Goal: Task Accomplishment & Management: Use online tool/utility

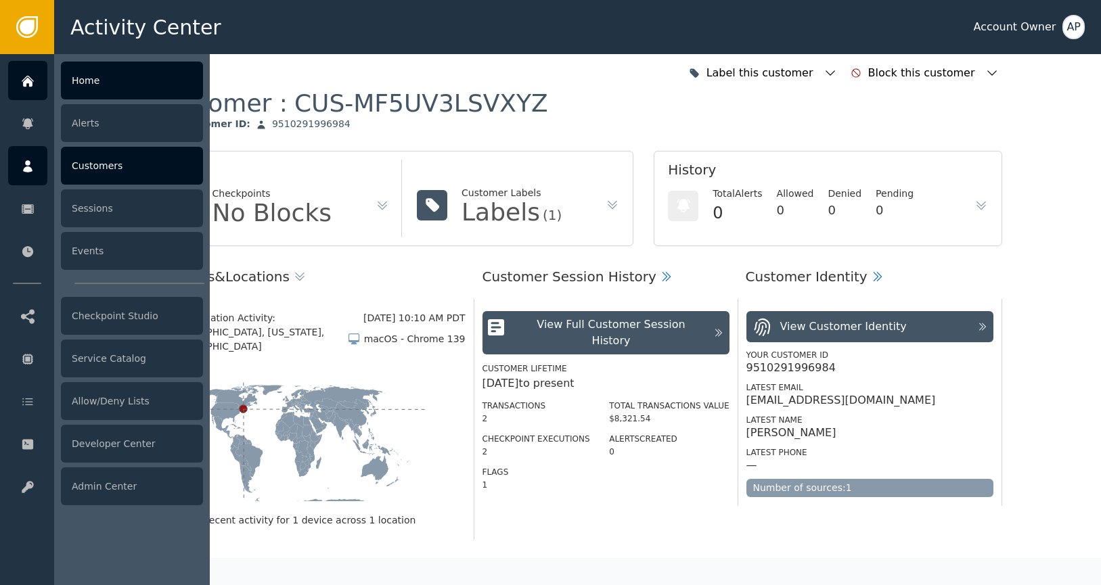
click at [20, 85] on div at bounding box center [27, 80] width 39 height 39
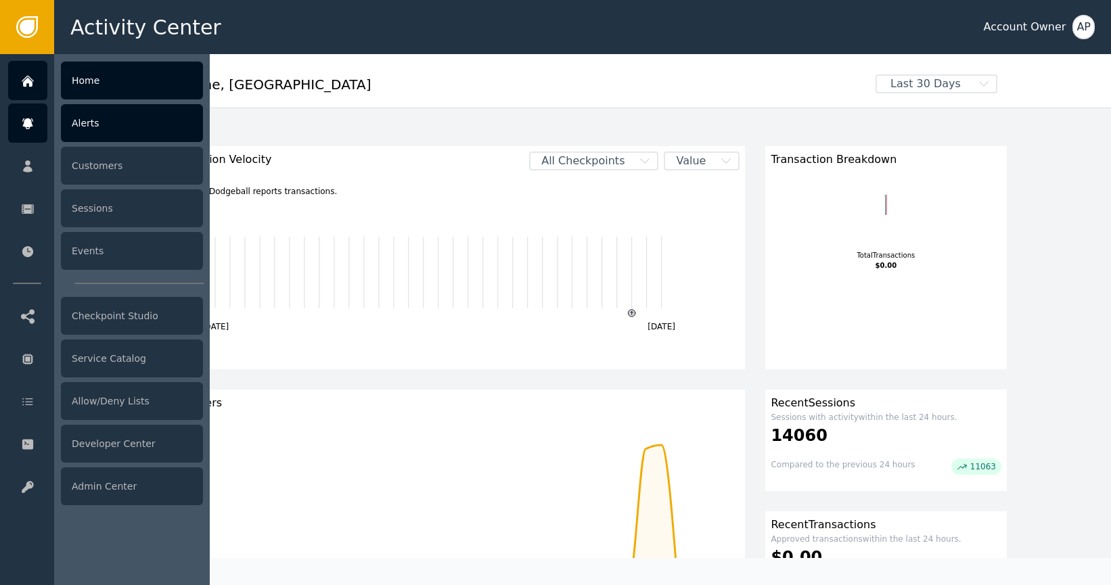
click at [129, 135] on div "Alerts" at bounding box center [132, 123] width 142 height 38
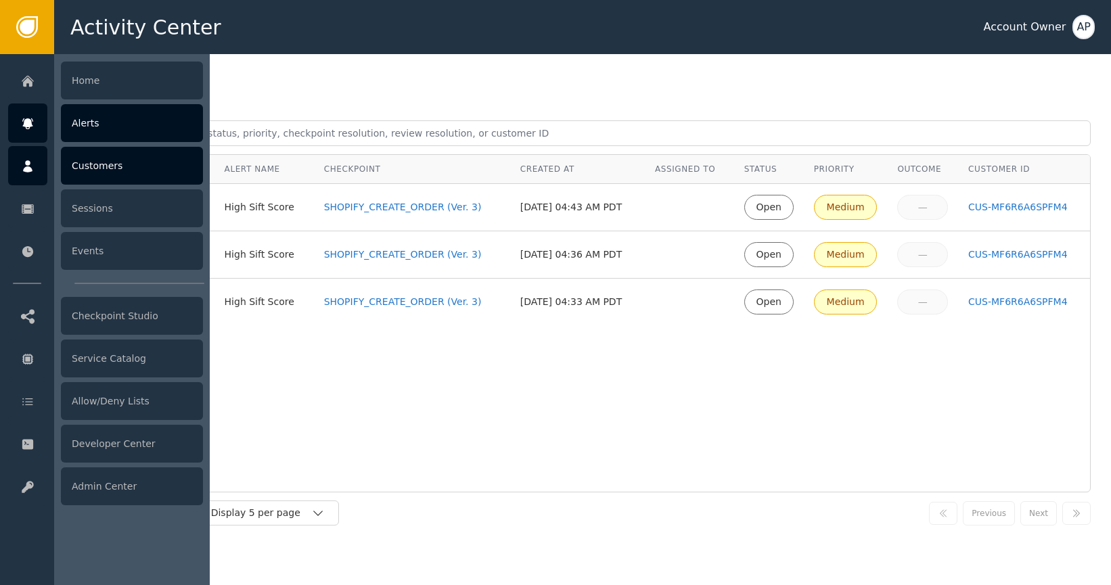
click at [114, 169] on div "Customers" at bounding box center [132, 166] width 142 height 38
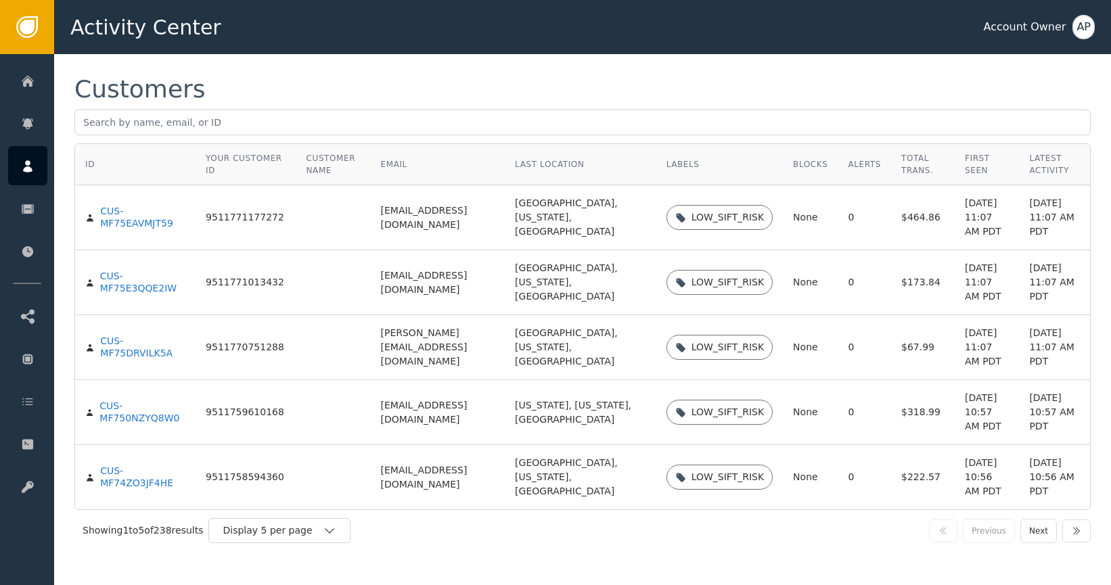
scroll to position [82, 0]
click at [319, 534] on div "Display 5 per page" at bounding box center [273, 531] width 100 height 14
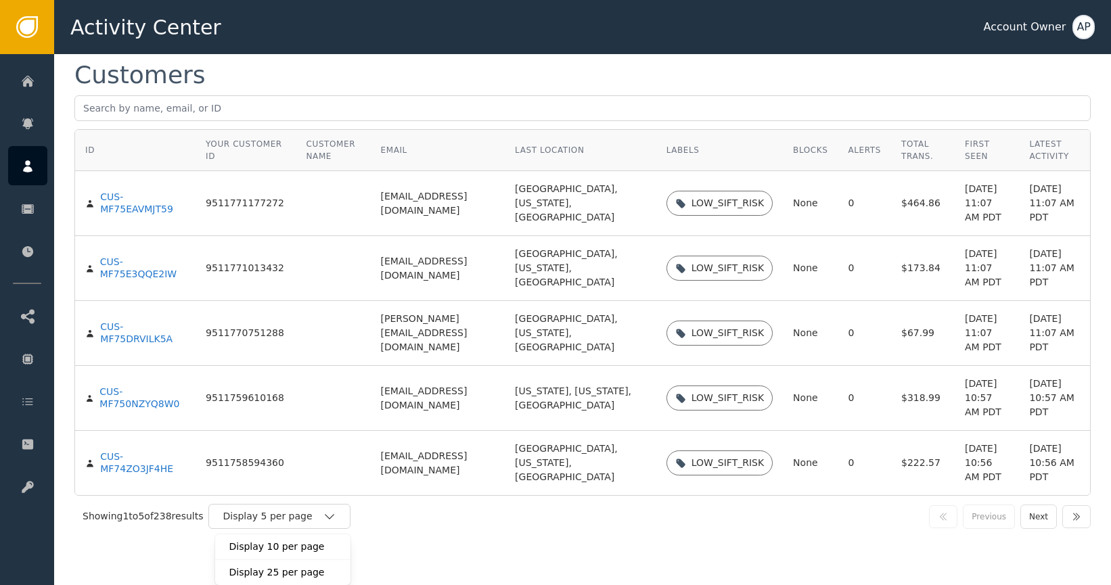
scroll to position [96, 0]
click at [327, 570] on div "Display 25 per page" at bounding box center [283, 573] width 108 height 14
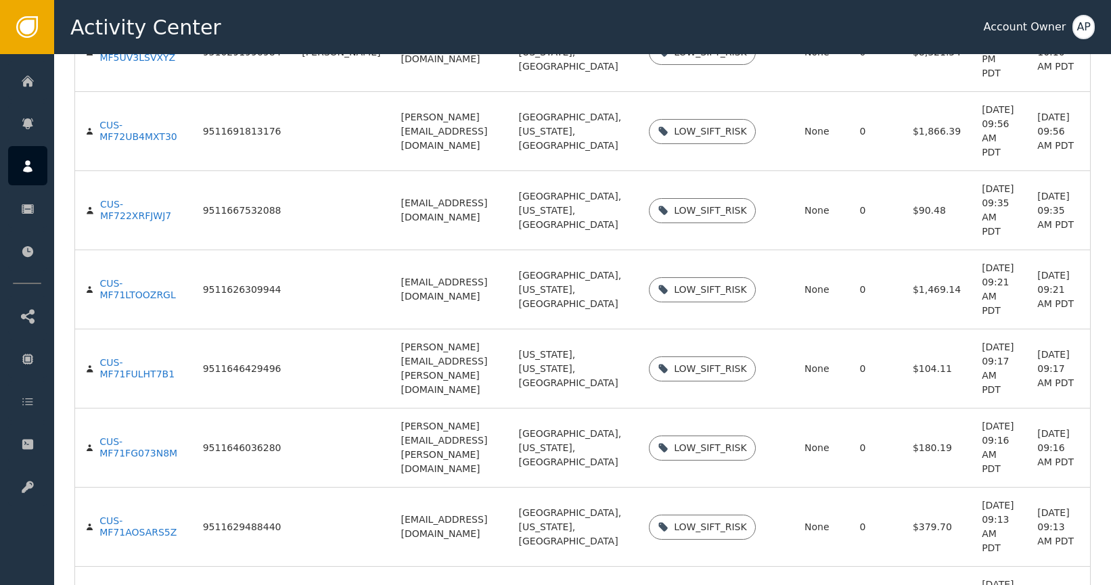
scroll to position [1289, 0]
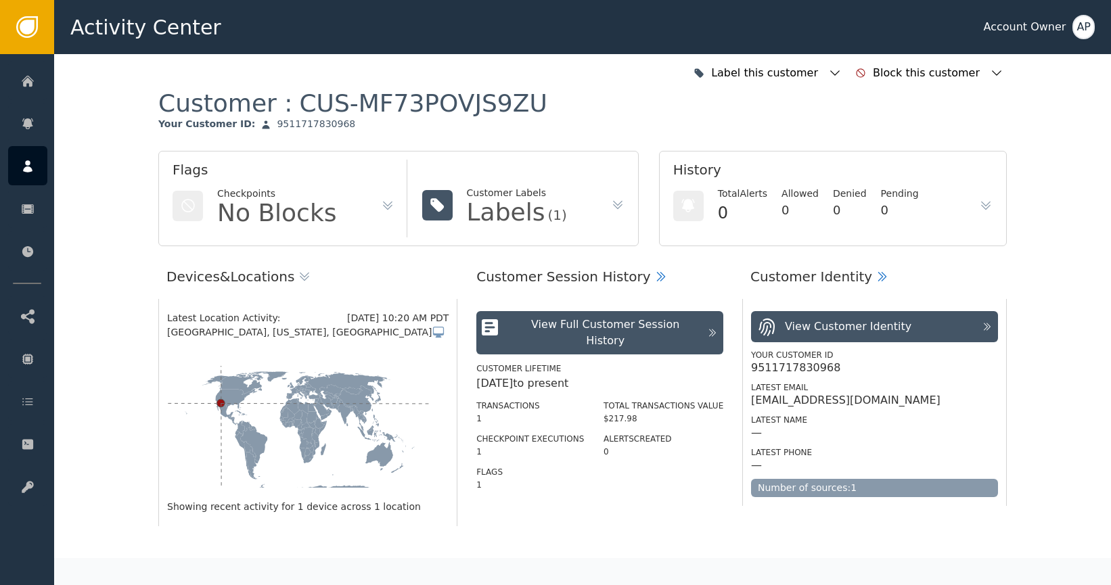
click at [917, 400] on div "[EMAIL_ADDRESS][DOMAIN_NAME]" at bounding box center [874, 401] width 247 height 14
drag, startPoint x: 913, startPoint y: 400, endPoint x: 743, endPoint y: 400, distance: 170.5
click at [743, 400] on div "View Customer Identity Your Customer ID 9511717830968 Latest Email [EMAIL_ADDRE…" at bounding box center [874, 402] width 264 height 207
copy div "[EMAIL_ADDRESS][DOMAIN_NAME]"
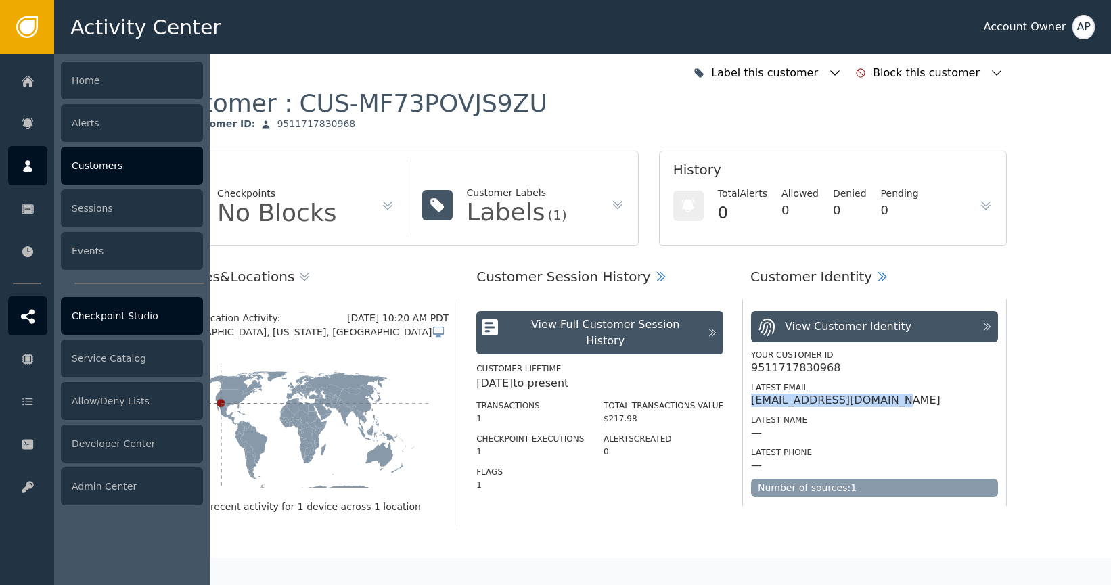
click at [123, 317] on div "Checkpoint Studio" at bounding box center [132, 316] width 142 height 38
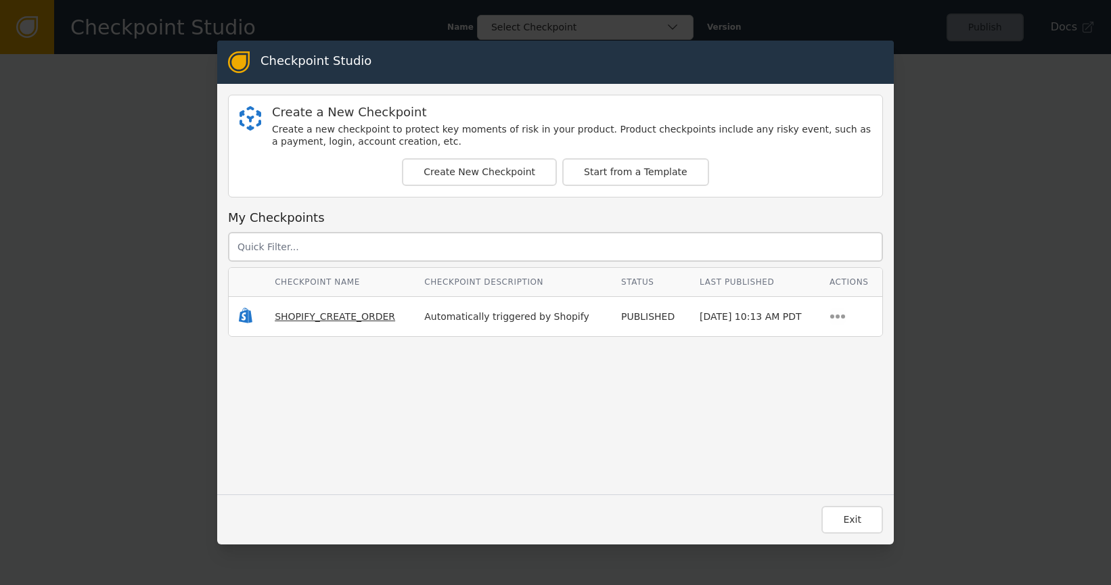
click at [281, 319] on span "SHOPIFY_CREATE_ORDER" at bounding box center [335, 316] width 120 height 11
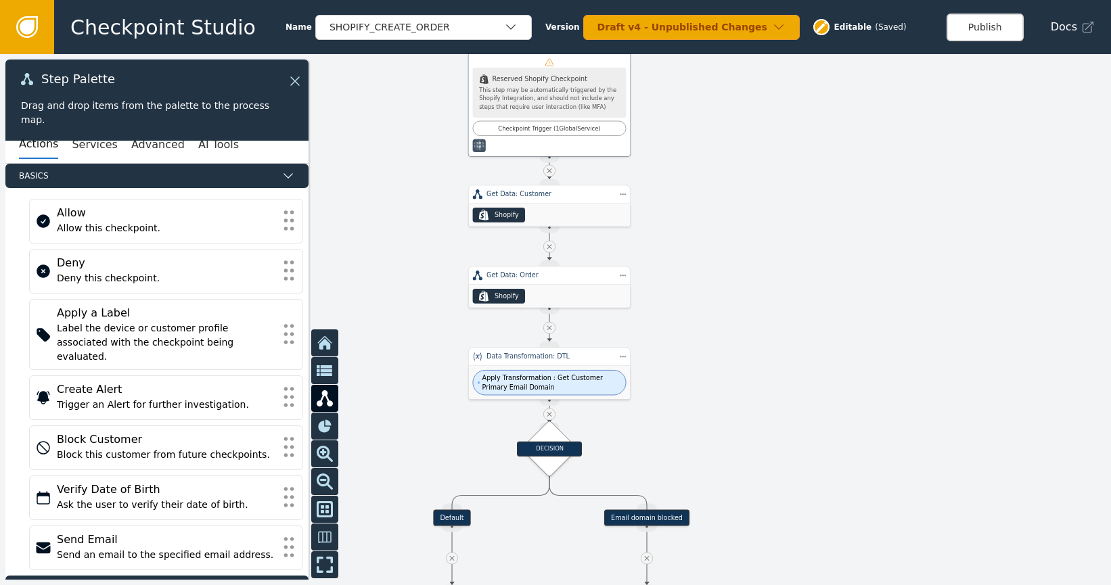
drag, startPoint x: 727, startPoint y: 338, endPoint x: 791, endPoint y: 250, distance: 108.0
click at [791, 250] on div at bounding box center [555, 319] width 1111 height 531
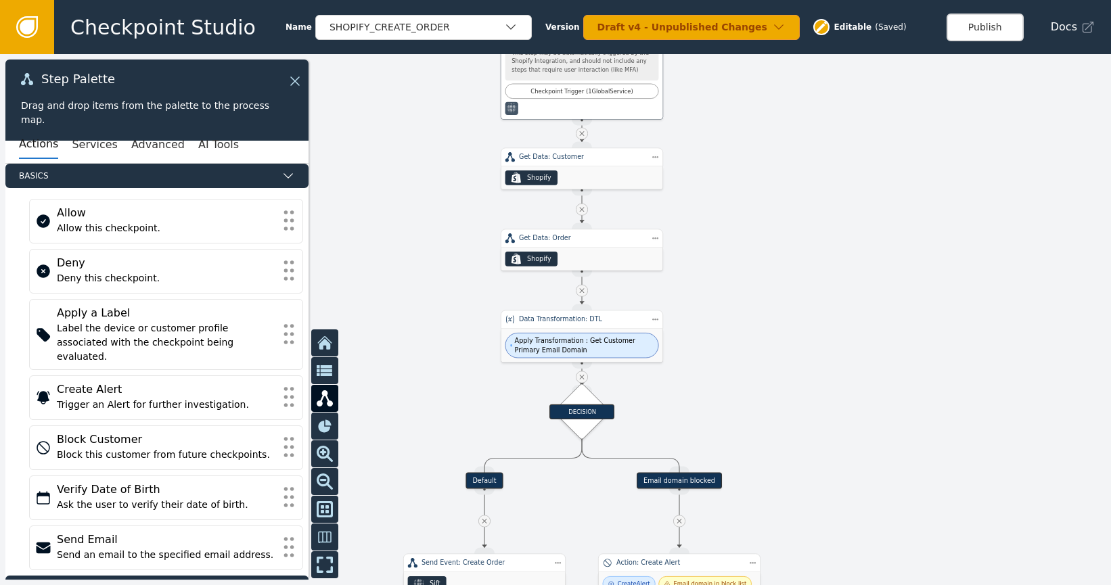
drag, startPoint x: 808, startPoint y: 329, endPoint x: 816, endPoint y: 318, distance: 13.5
click at [816, 318] on div at bounding box center [555, 319] width 1111 height 531
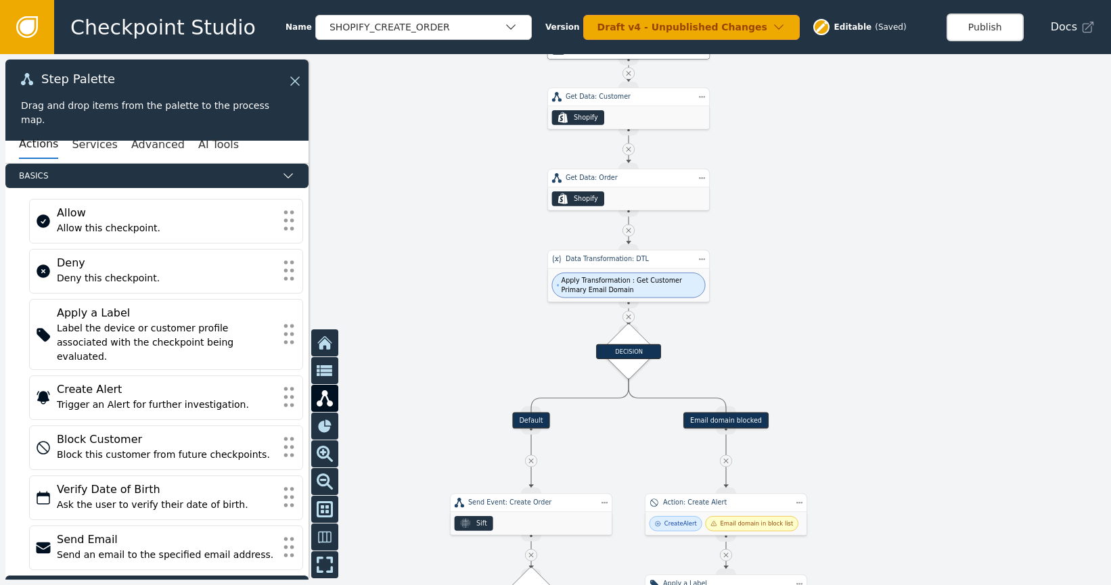
drag, startPoint x: 446, startPoint y: 310, endPoint x: 487, endPoint y: 258, distance: 65.5
click at [487, 258] on div at bounding box center [555, 319] width 1111 height 531
click at [108, 148] on button "Services" at bounding box center [94, 145] width 45 height 28
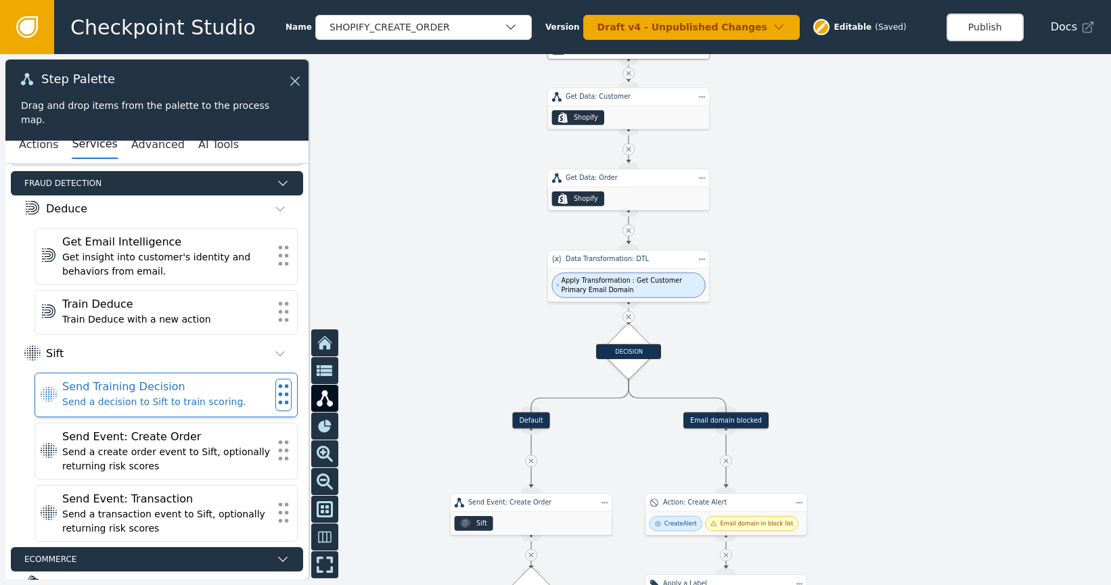
scroll to position [205, 0]
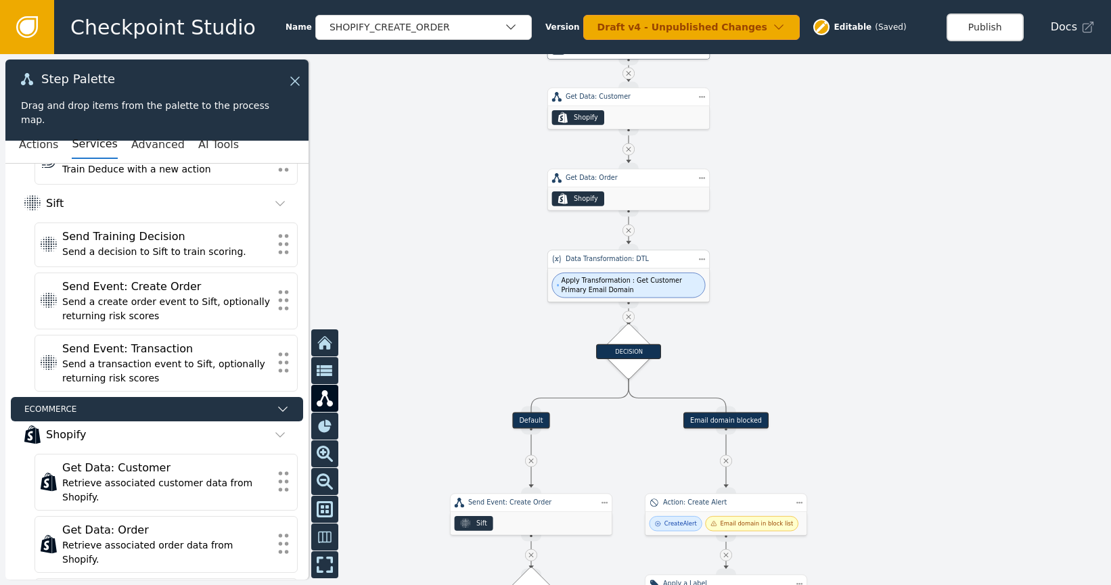
click at [655, 257] on div "Data Transformation: DTL" at bounding box center [629, 258] width 126 height 9
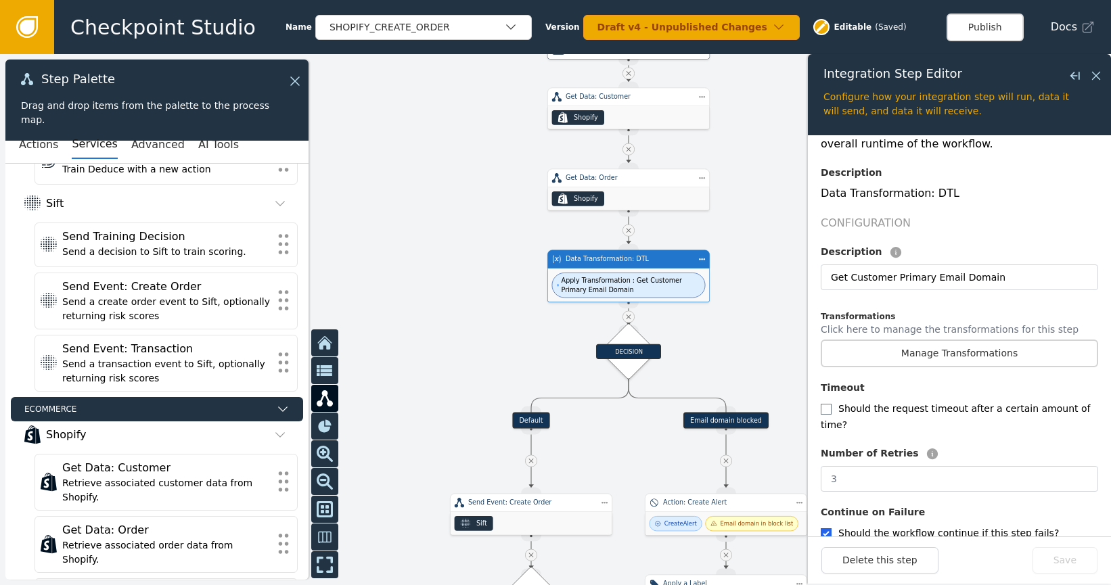
scroll to position [219, 0]
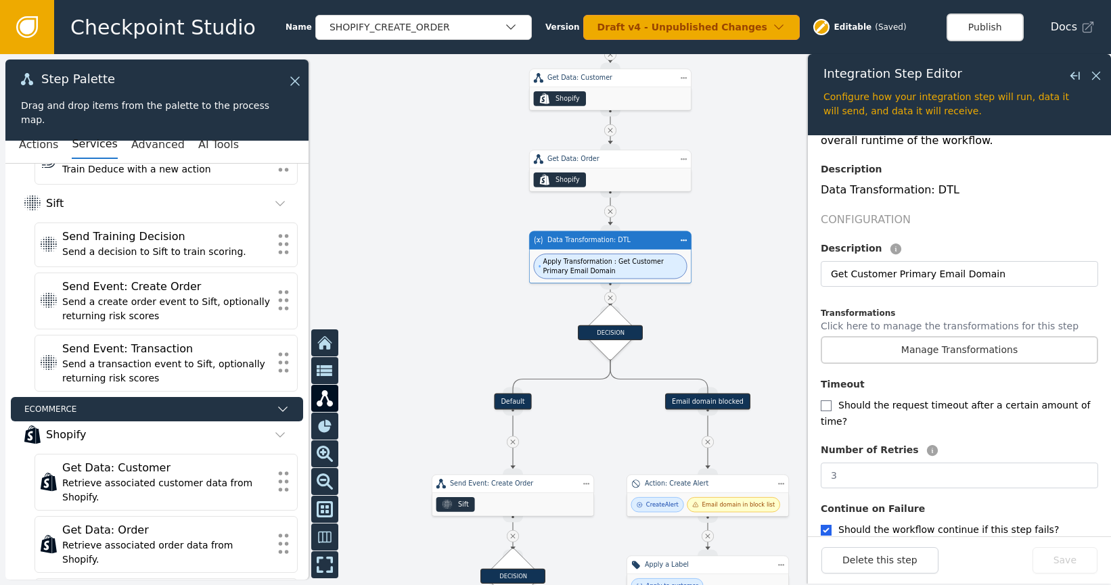
drag, startPoint x: 764, startPoint y: 317, endPoint x: 746, endPoint y: 299, distance: 24.9
click at [747, 300] on div at bounding box center [555, 319] width 1111 height 531
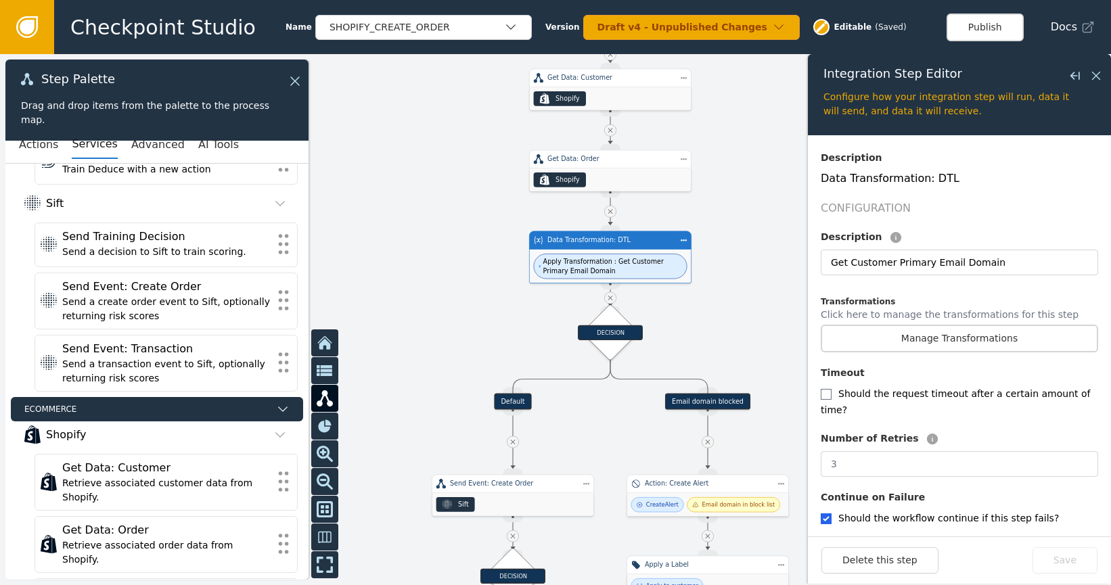
scroll to position [238, 0]
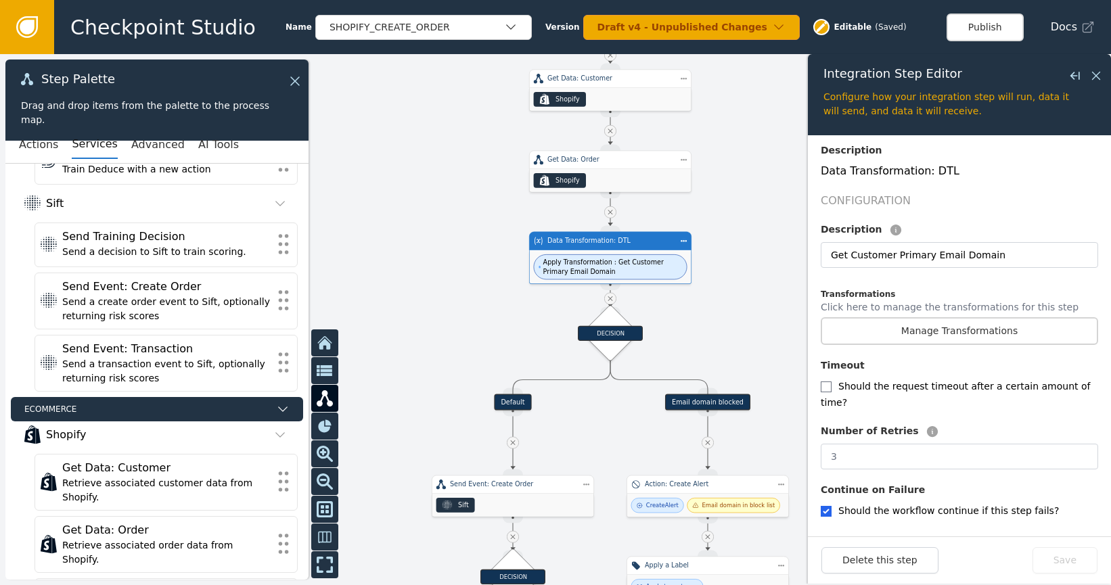
click at [782, 275] on div at bounding box center [555, 319] width 1111 height 531
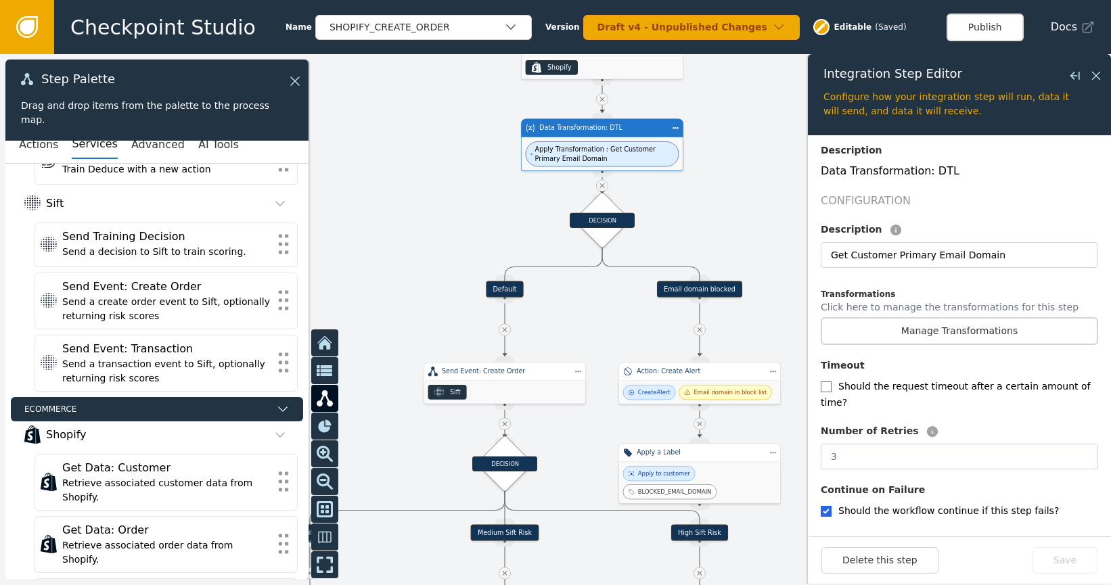
drag, startPoint x: 785, startPoint y: 294, endPoint x: 777, endPoint y: 181, distance: 114.0
click at [777, 181] on div at bounding box center [555, 319] width 1111 height 531
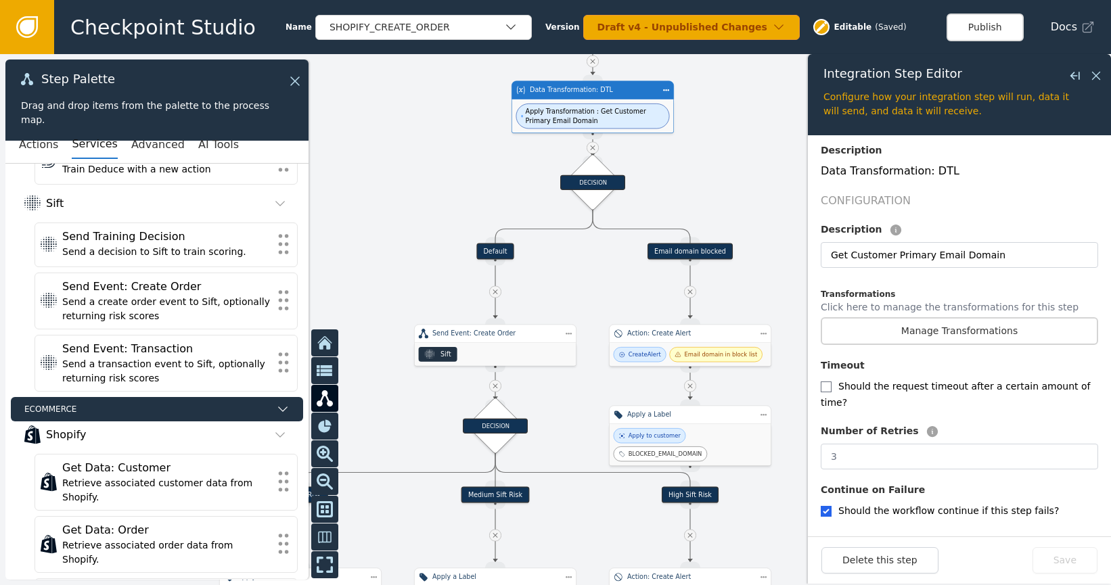
drag, startPoint x: 780, startPoint y: 244, endPoint x: 770, endPoint y: 204, distance: 41.0
click at [770, 204] on div at bounding box center [555, 319] width 1111 height 531
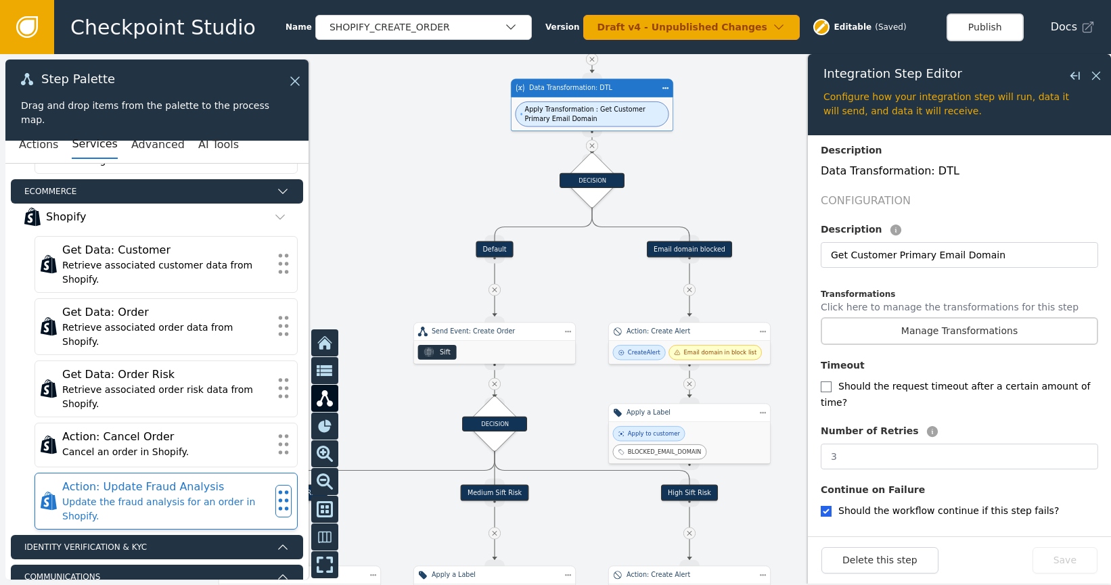
scroll to position [425, 0]
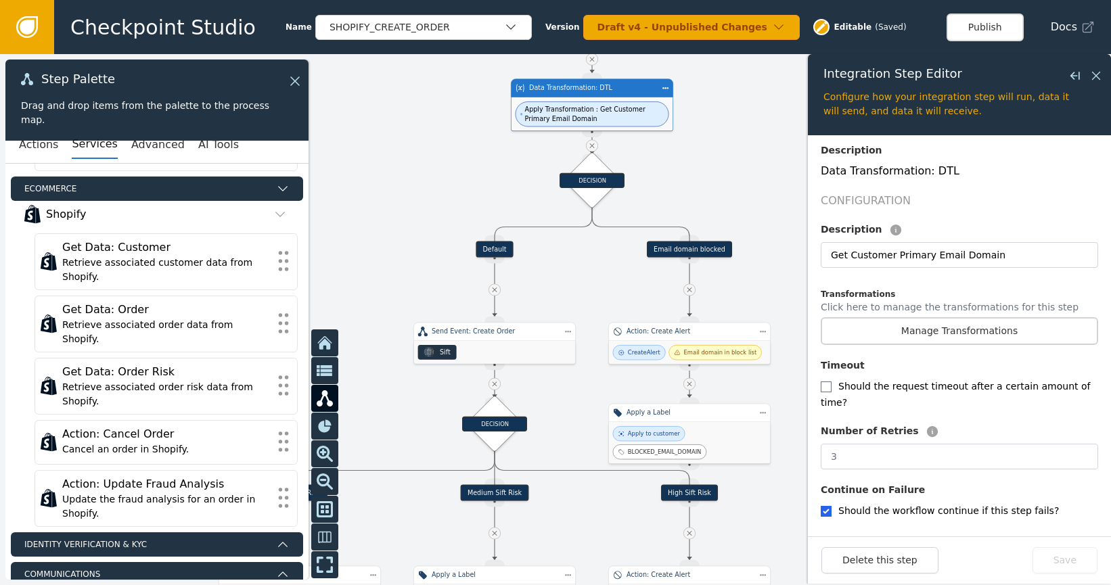
click at [149, 538] on span "Identity Verification & KYC" at bounding box center [147, 544] width 246 height 12
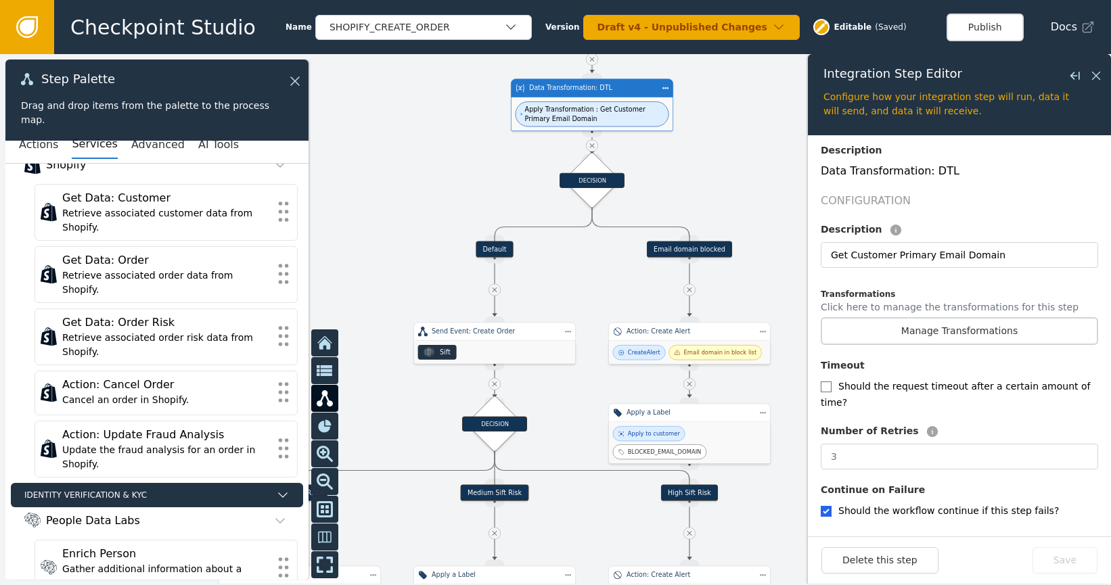
scroll to position [565, 0]
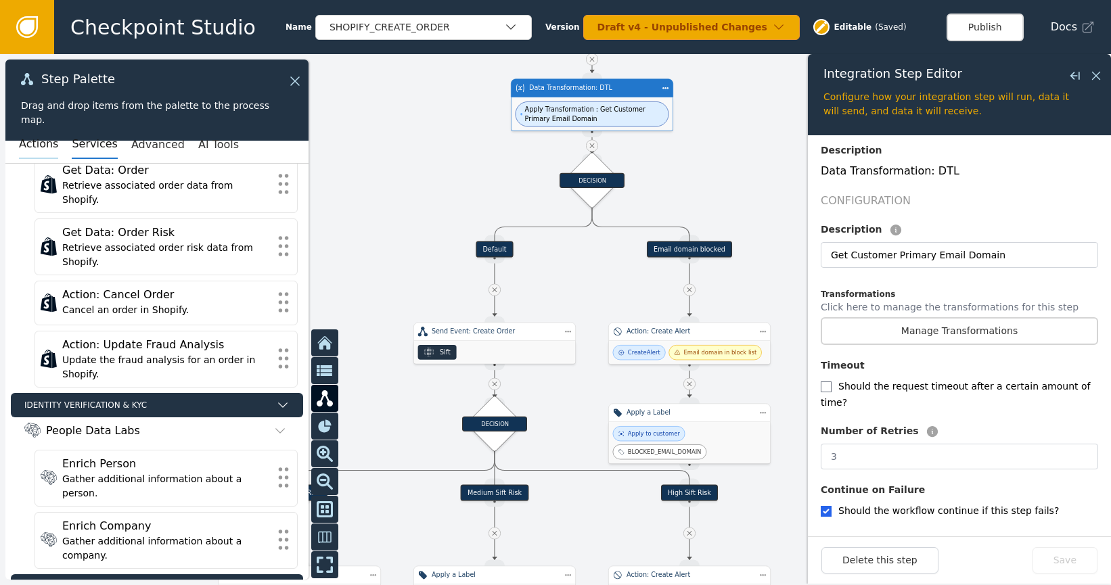
click at [46, 143] on button "Actions" at bounding box center [38, 145] width 39 height 28
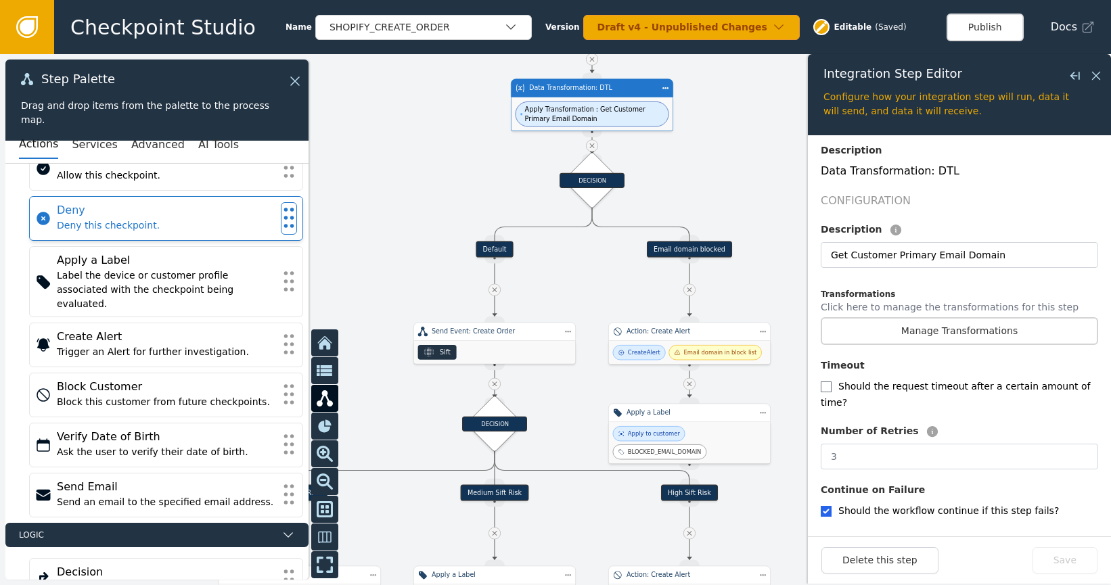
scroll to position [0, 0]
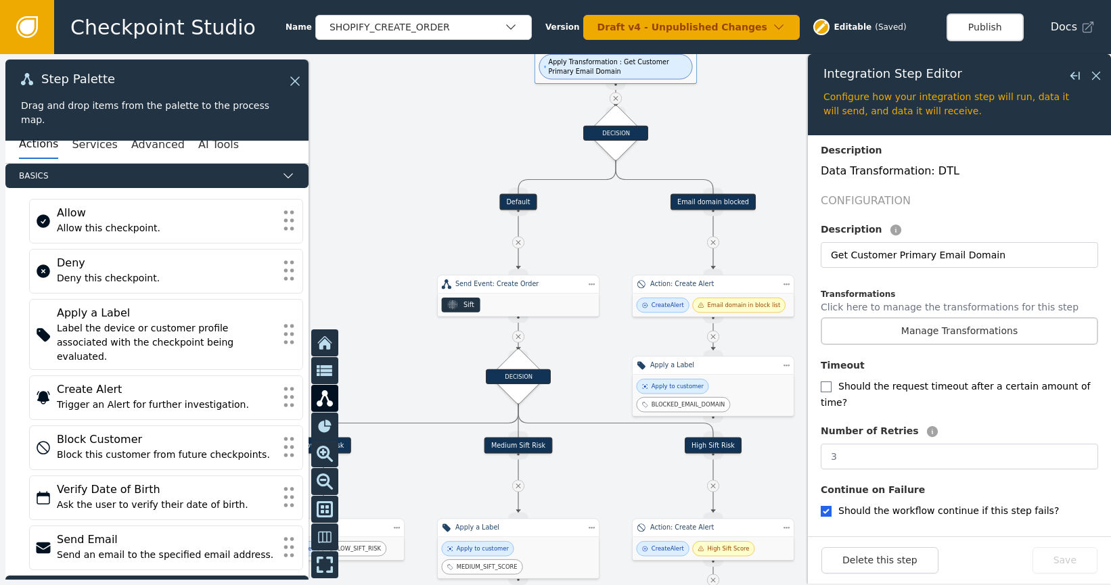
drag, startPoint x: 384, startPoint y: 208, endPoint x: 409, endPoint y: 160, distance: 54.2
click at [409, 160] on div at bounding box center [555, 319] width 1111 height 531
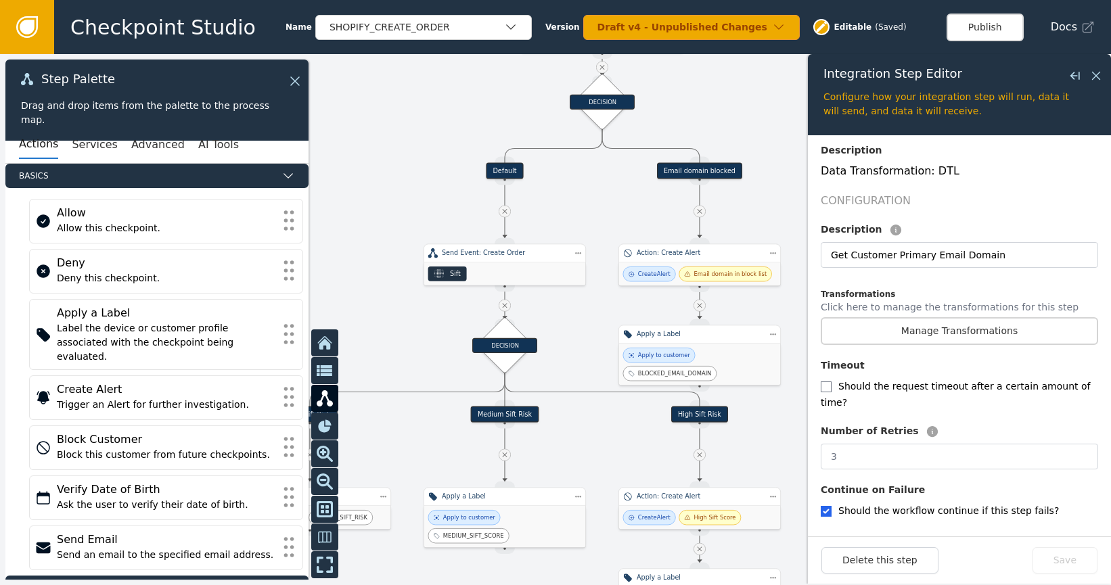
drag, startPoint x: 387, startPoint y: 173, endPoint x: 379, endPoint y: 154, distance: 20.6
click at [379, 154] on div at bounding box center [555, 319] width 1111 height 531
click at [1096, 80] on icon at bounding box center [1095, 75] width 15 height 15
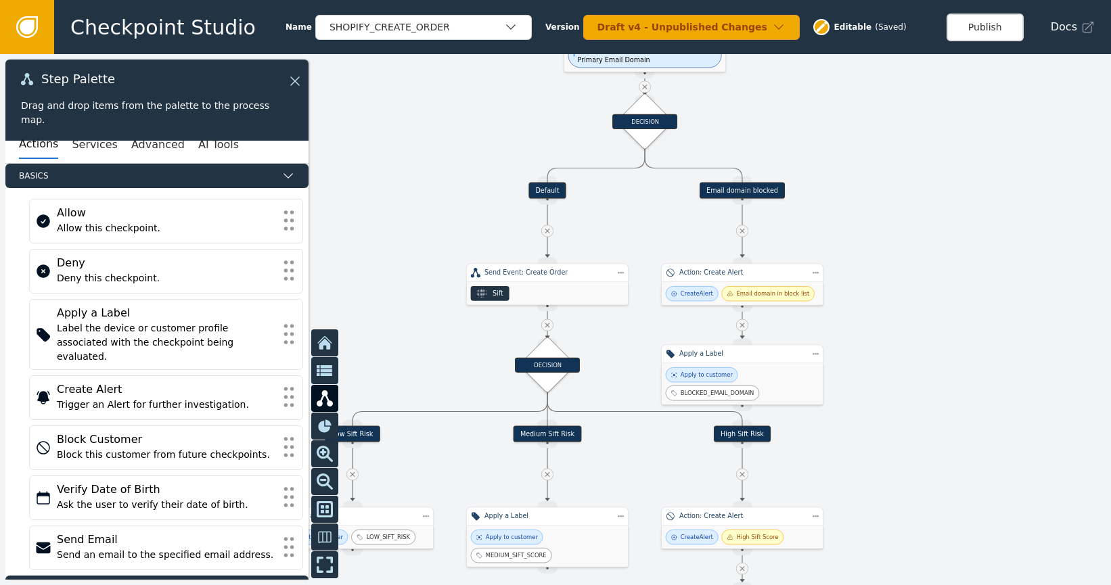
drag, startPoint x: 895, startPoint y: 186, endPoint x: 942, endPoint y: 215, distance: 55.0
click at [940, 206] on div at bounding box center [555, 319] width 1111 height 531
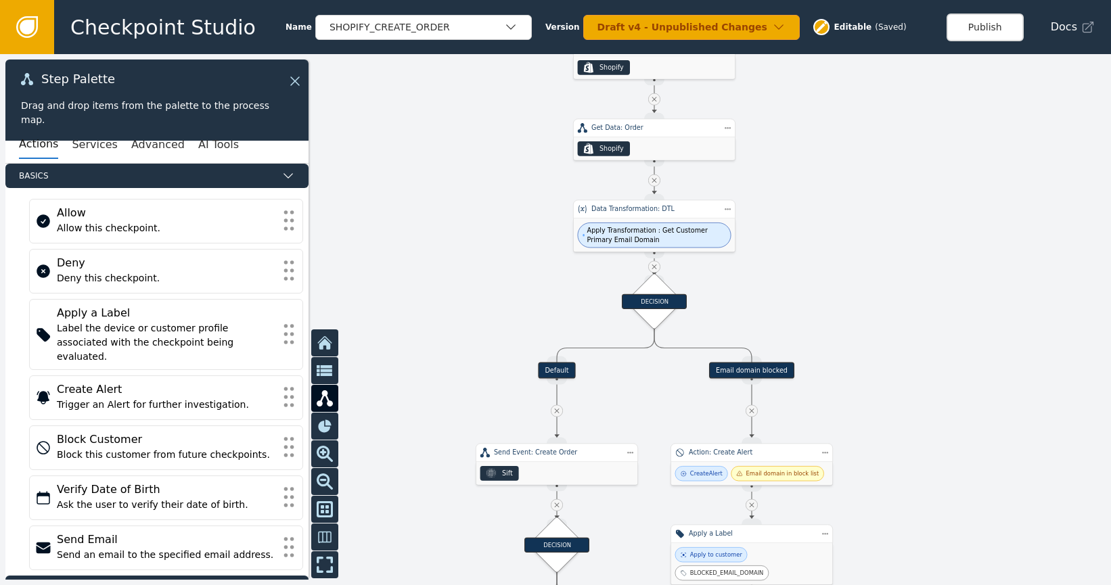
drag, startPoint x: 912, startPoint y: 256, endPoint x: 911, endPoint y: 428, distance: 171.8
click at [920, 435] on div at bounding box center [555, 319] width 1111 height 531
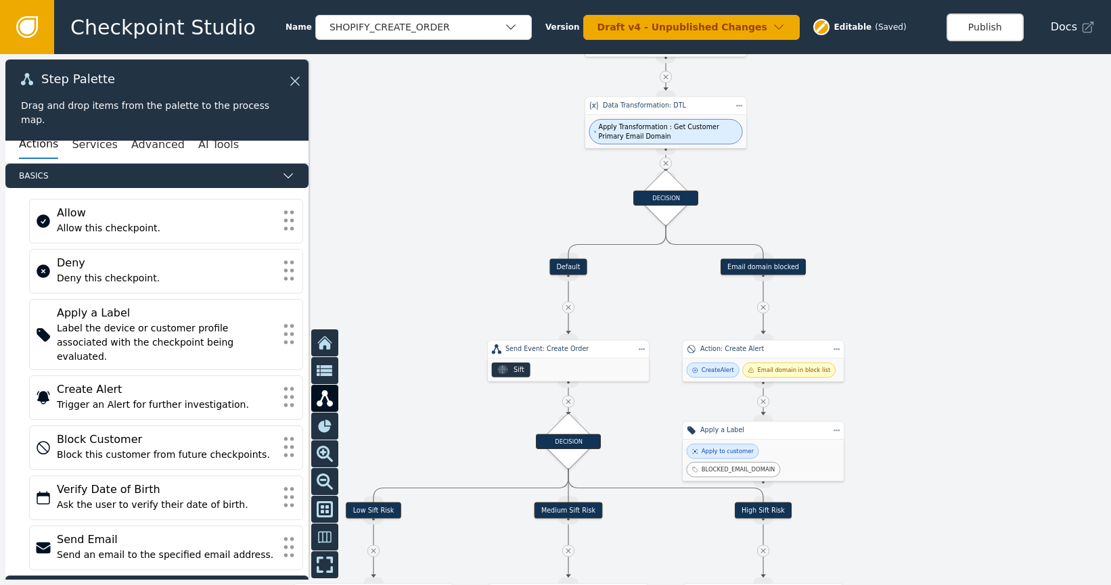
drag, startPoint x: 915, startPoint y: 364, endPoint x: 917, endPoint y: 273, distance: 91.4
click at [920, 267] on div at bounding box center [555, 319] width 1111 height 531
click at [805, 356] on div "Action: Create Alert" at bounding box center [763, 349] width 162 height 19
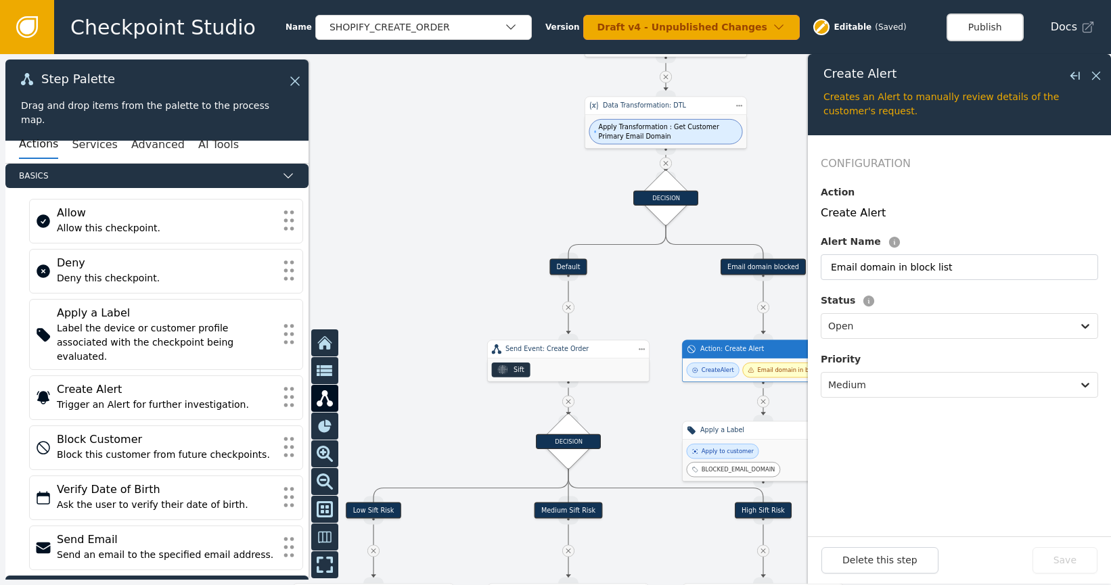
click at [802, 375] on div "Email domain in block list" at bounding box center [788, 370] width 93 height 15
click at [796, 373] on div "Email domain in block list" at bounding box center [794, 370] width 73 height 9
click at [764, 440] on div "Apply to customer BLOCKED_EMAIL_DOMAIN" at bounding box center [764, 460] width 162 height 41
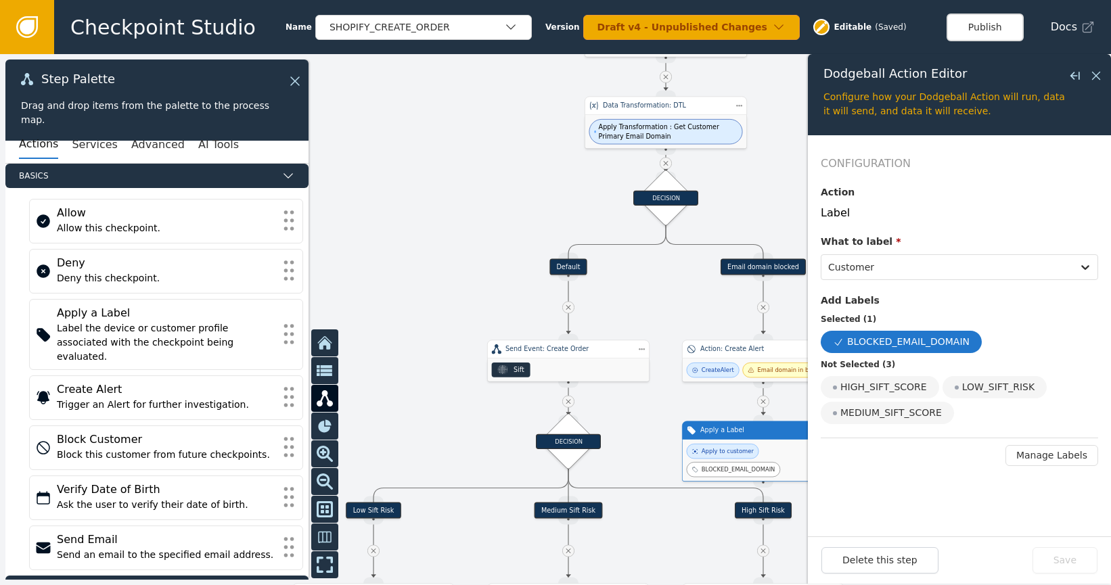
click at [660, 412] on div at bounding box center [555, 319] width 1111 height 531
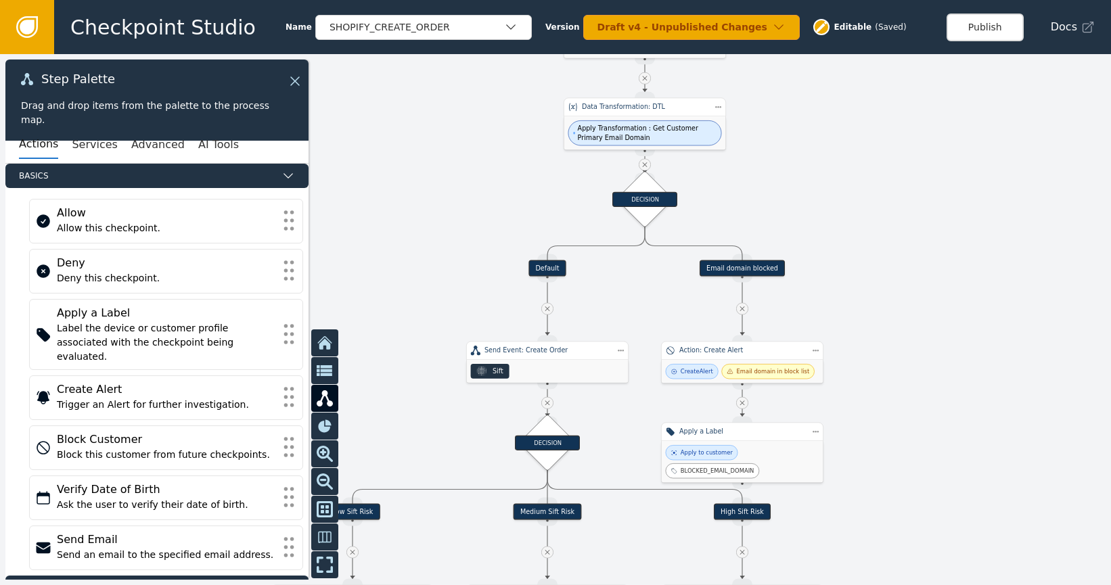
drag, startPoint x: 961, startPoint y: 303, endPoint x: 948, endPoint y: 303, distance: 12.9
click at [948, 304] on div at bounding box center [555, 319] width 1111 height 531
drag, startPoint x: 847, startPoint y: 305, endPoint x: 856, endPoint y: 302, distance: 9.8
click at [848, 304] on div at bounding box center [555, 319] width 1111 height 531
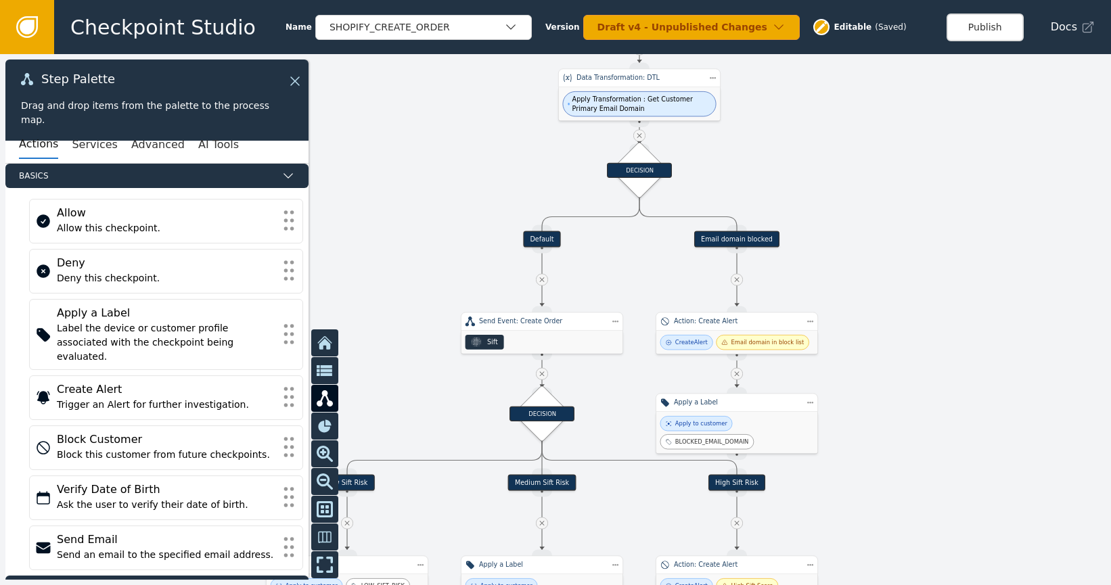
drag, startPoint x: 857, startPoint y: 283, endPoint x: 852, endPoint y: 261, distance: 22.2
click at [852, 261] on div at bounding box center [555, 319] width 1111 height 531
click at [764, 324] on div "Action: Create Alert" at bounding box center [737, 321] width 126 height 9
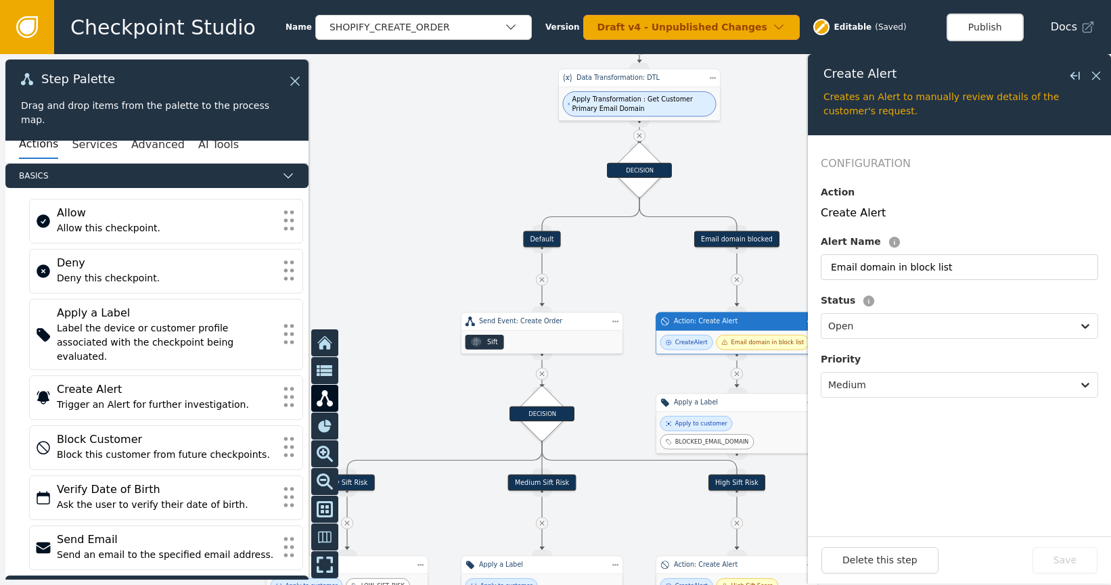
click at [789, 338] on div "Email domain in block list" at bounding box center [767, 342] width 73 height 9
click at [766, 404] on div "Apply a Label" at bounding box center [737, 402] width 126 height 9
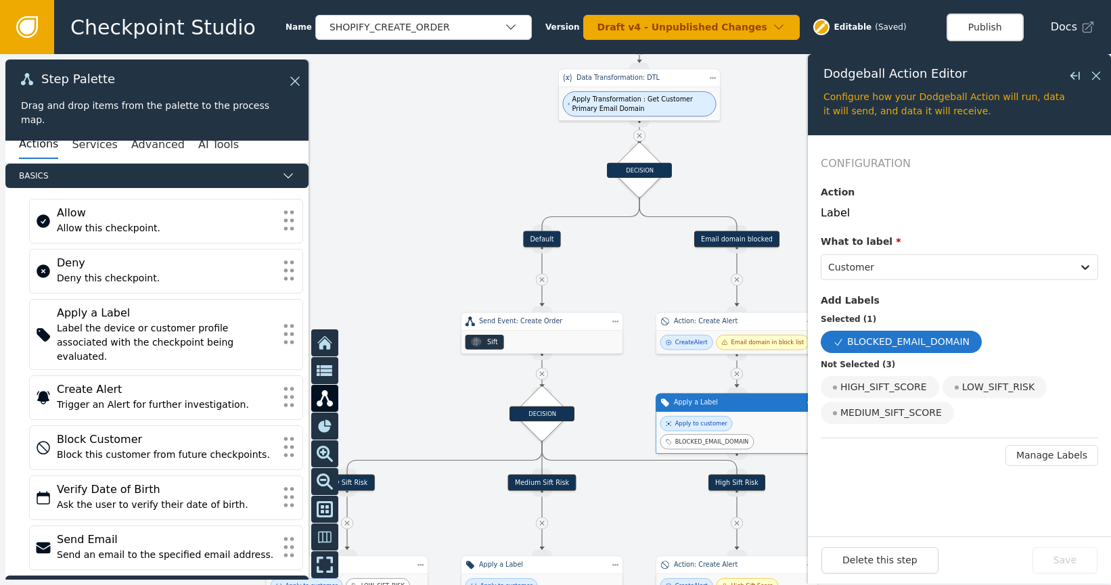
click at [685, 448] on div "BLOCKED_EMAIL_DOMAIN" at bounding box center [707, 441] width 94 height 15
click at [620, 407] on div at bounding box center [555, 319] width 1111 height 531
click at [1099, 80] on icon at bounding box center [1095, 75] width 15 height 15
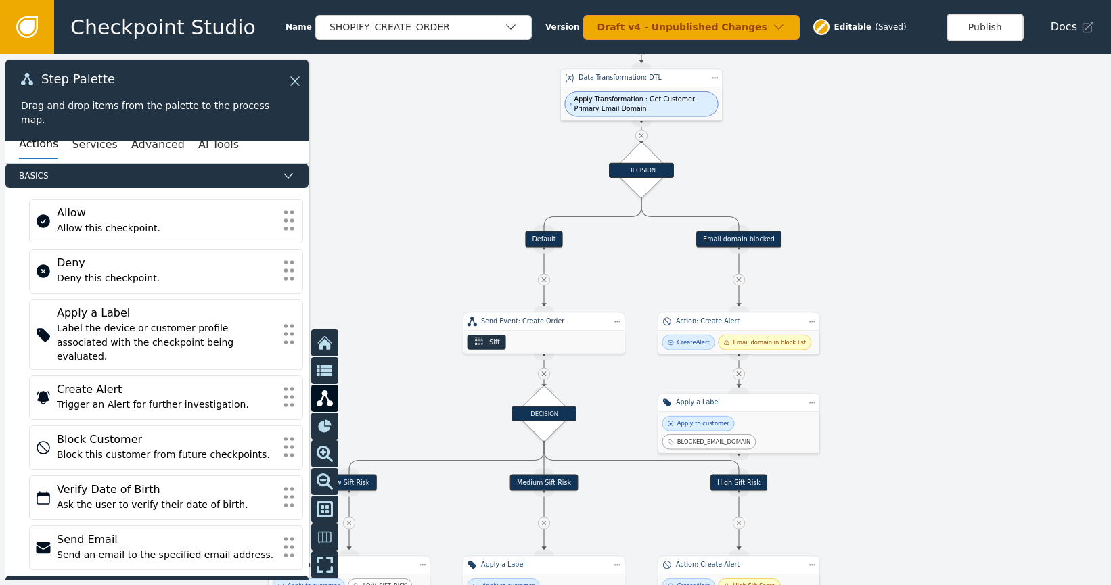
click at [1030, 287] on div at bounding box center [555, 319] width 1111 height 531
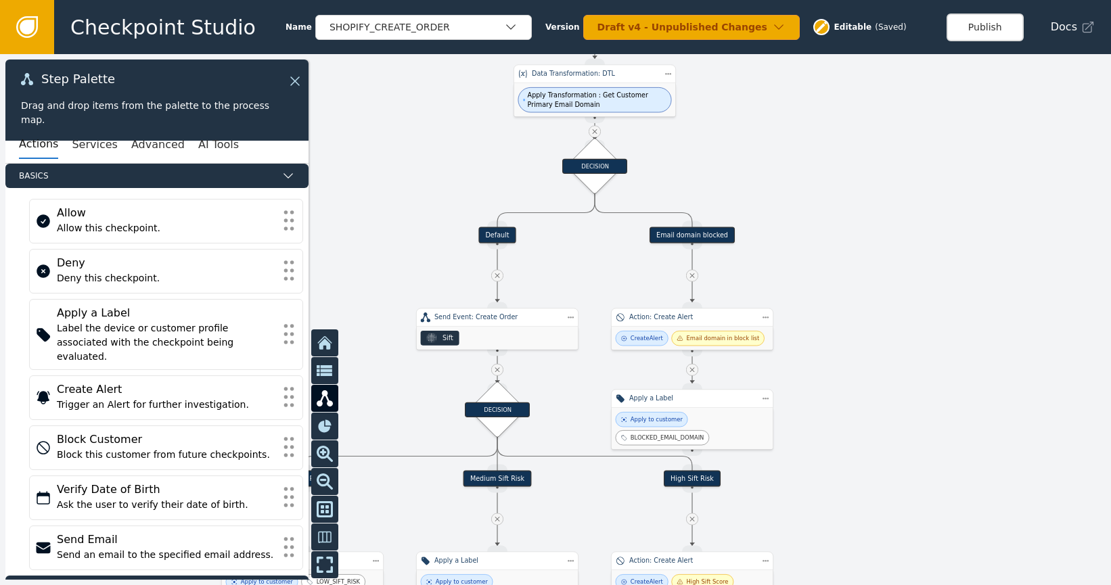
drag, startPoint x: 1027, startPoint y: 286, endPoint x: 981, endPoint y: 278, distance: 46.7
click at [981, 278] on div at bounding box center [555, 319] width 1111 height 531
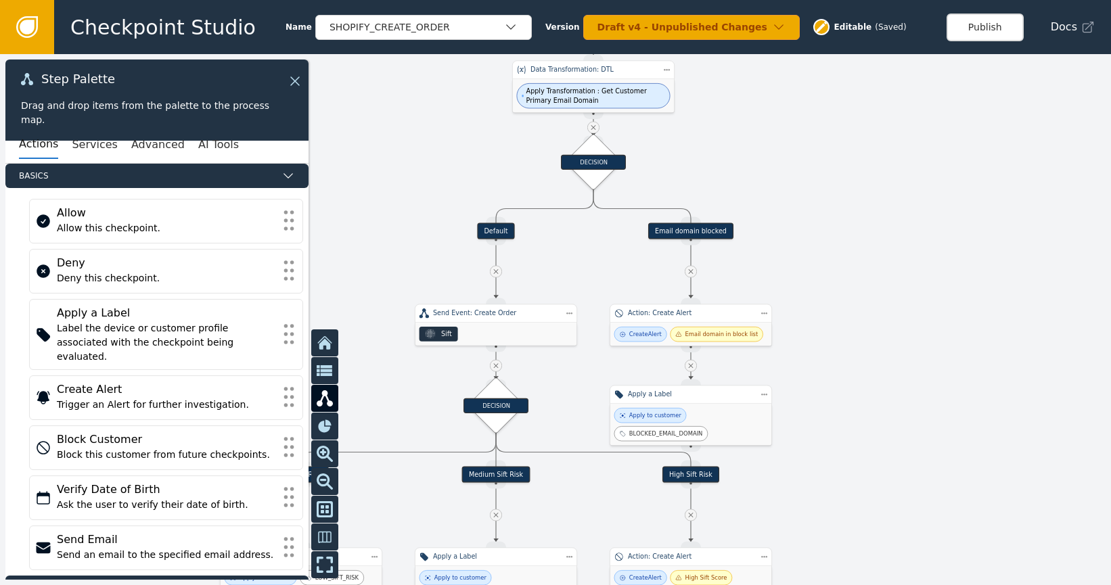
click at [19, 39] on link at bounding box center [27, 27] width 54 height 54
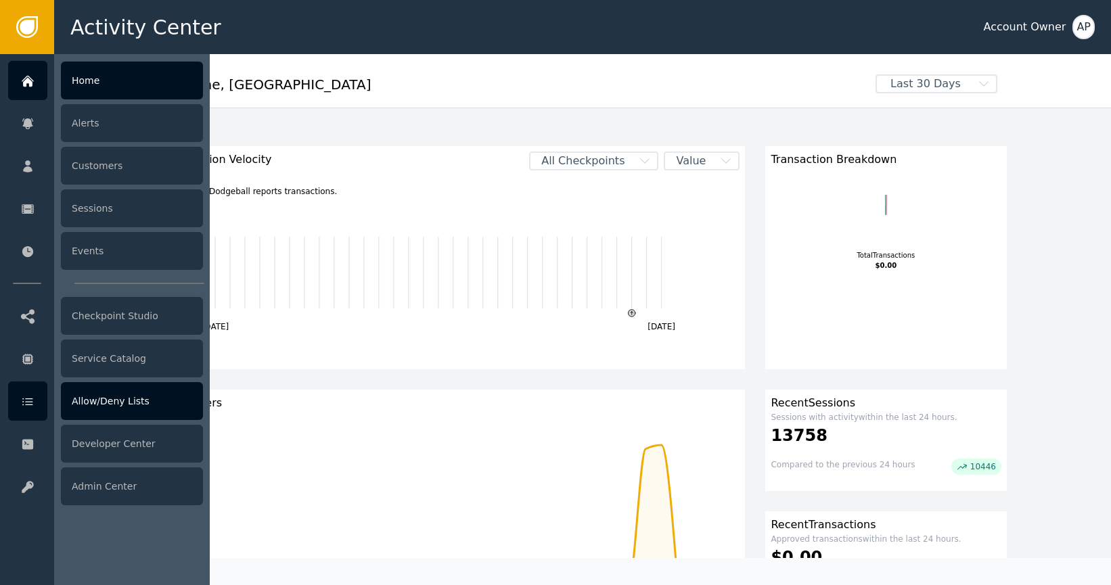
click at [131, 413] on div "Allow/Deny Lists" at bounding box center [132, 401] width 142 height 38
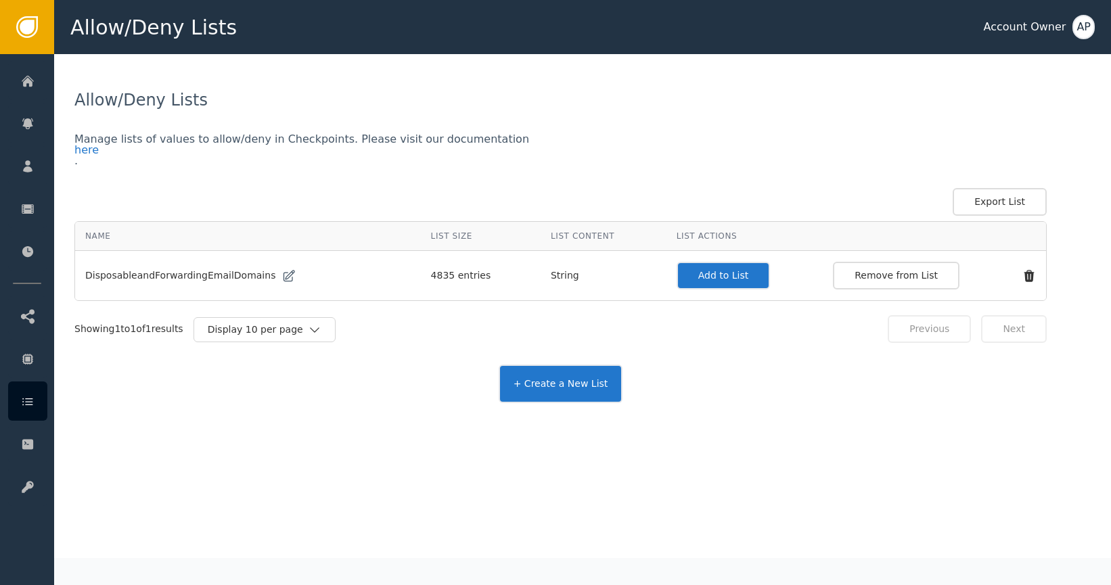
click at [282, 277] on icon at bounding box center [289, 276] width 14 height 14
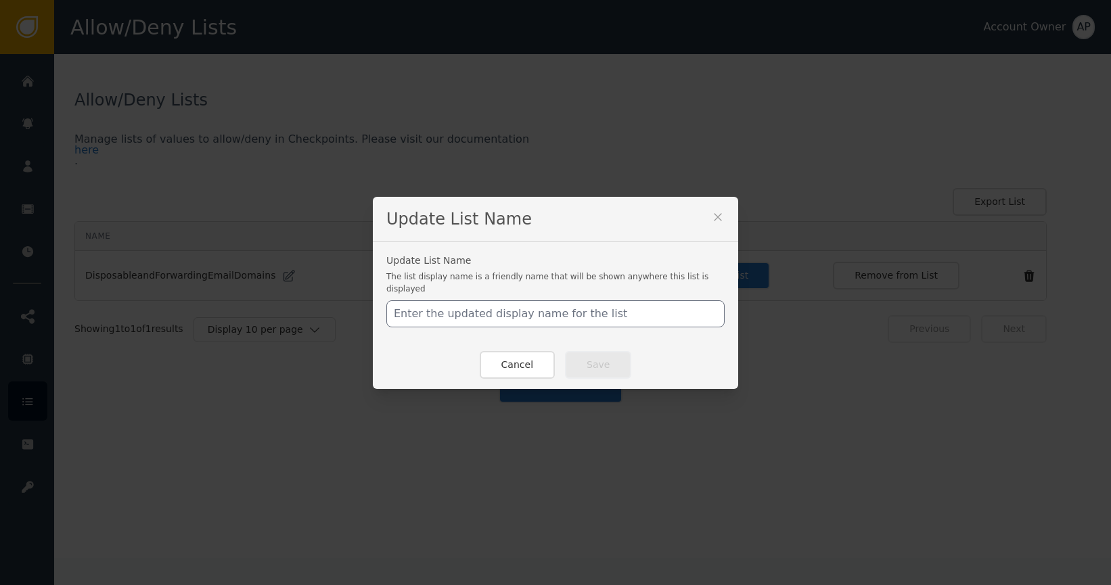
click at [711, 229] on button at bounding box center [718, 219] width 14 height 18
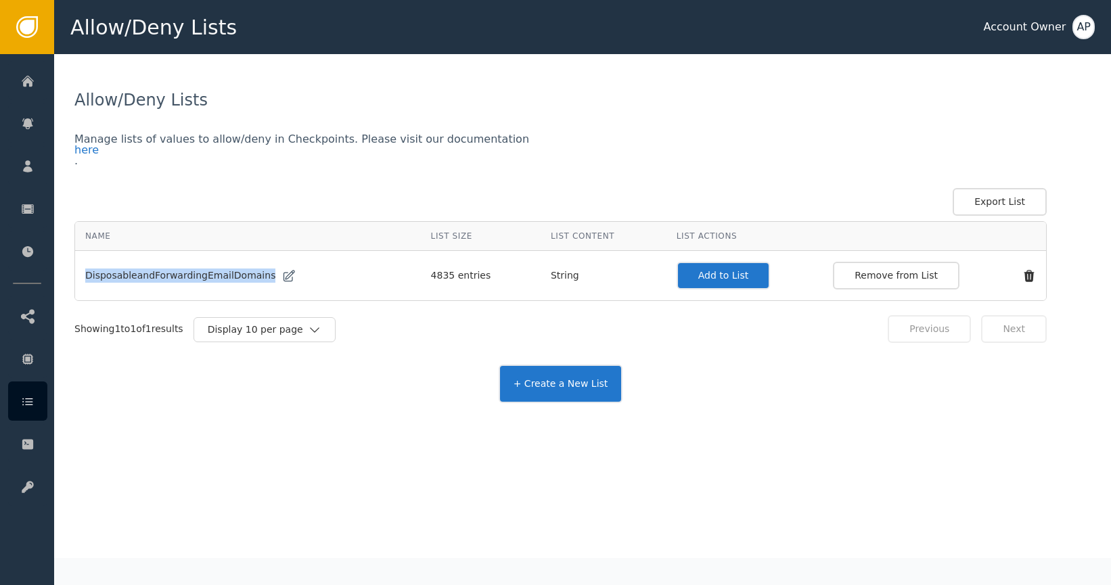
drag, startPoint x: 84, startPoint y: 274, endPoint x: 254, endPoint y: 290, distance: 170.5
click at [250, 290] on td "DisposableandForwardingEmailDomains" at bounding box center [248, 275] width 346 height 49
copy span "DisposableandForwardingEmailDomains"
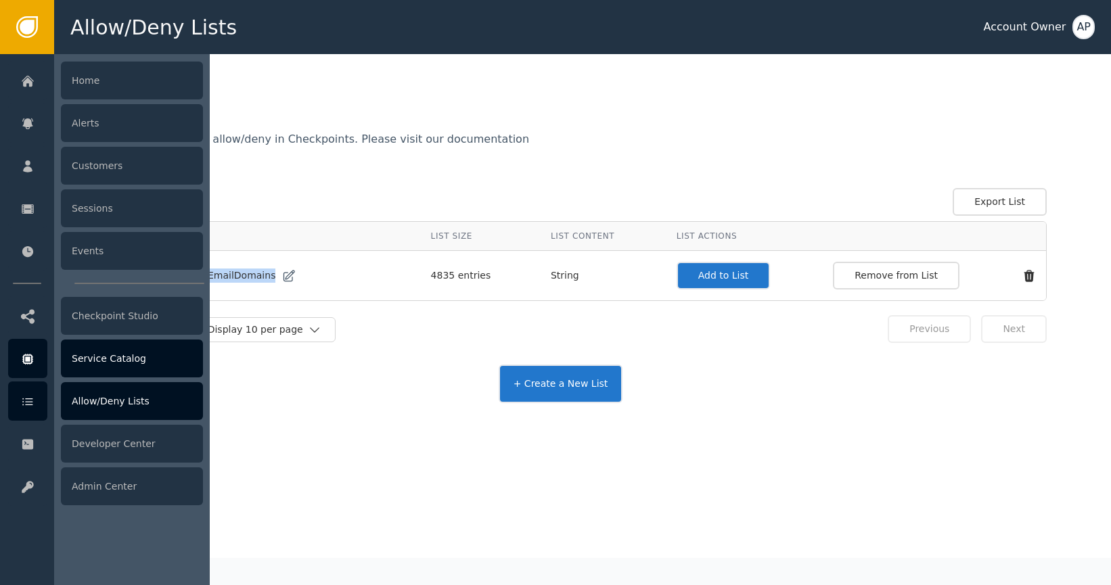
click at [37, 358] on div at bounding box center [27, 358] width 39 height 39
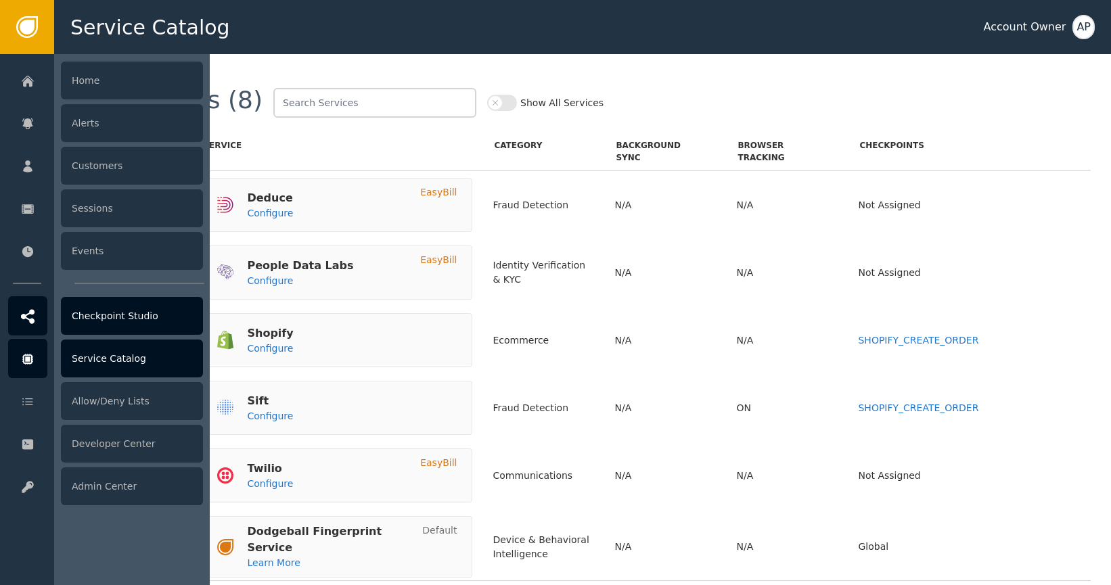
click at [41, 313] on div at bounding box center [27, 315] width 39 height 39
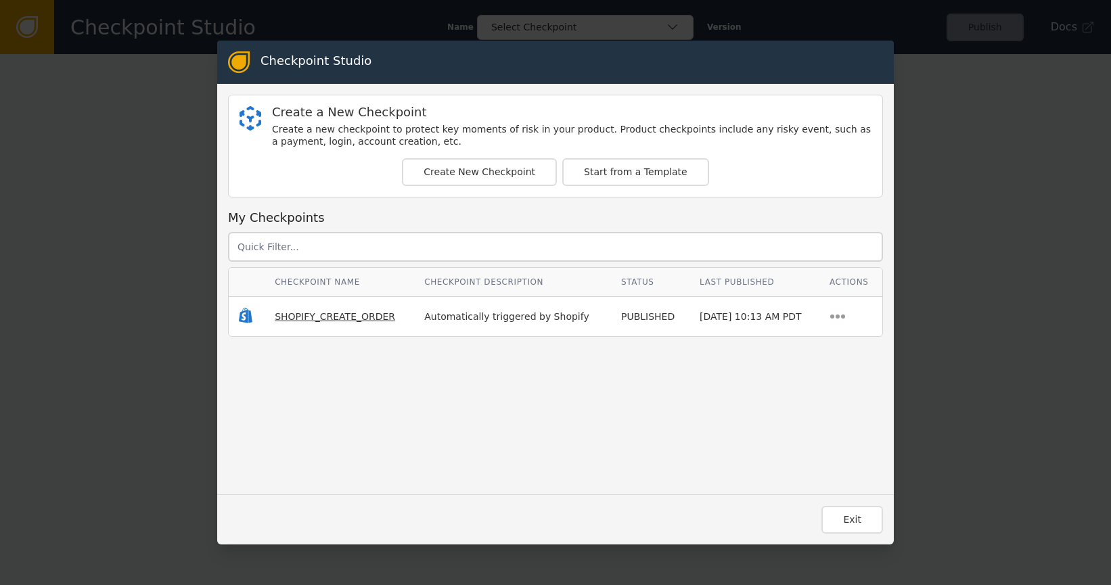
click at [322, 317] on span "SHOPIFY_CREATE_ORDER" at bounding box center [335, 316] width 120 height 11
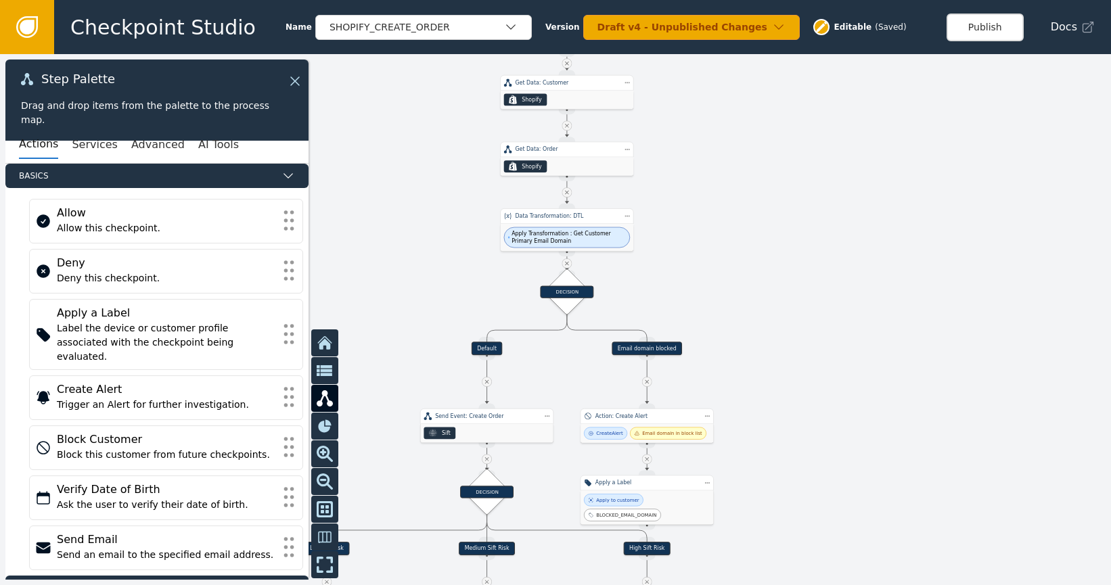
drag, startPoint x: 820, startPoint y: 367, endPoint x: 845, endPoint y: 158, distance: 210.5
click at [845, 158] on div at bounding box center [555, 319] width 1111 height 531
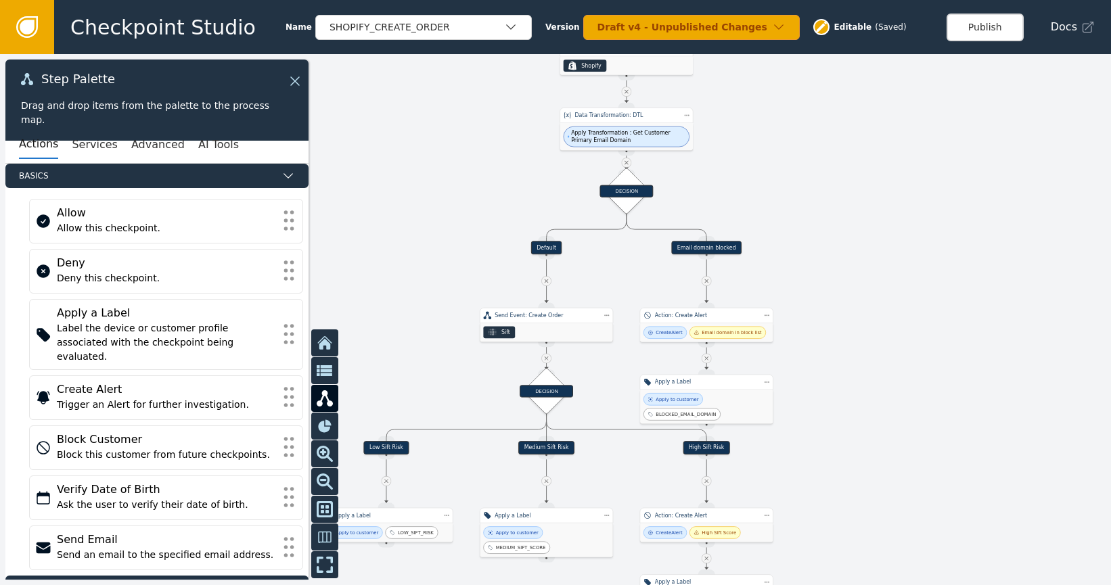
drag, startPoint x: 892, startPoint y: 373, endPoint x: 959, endPoint y: 217, distance: 170.0
click at [959, 218] on div at bounding box center [555, 319] width 1111 height 531
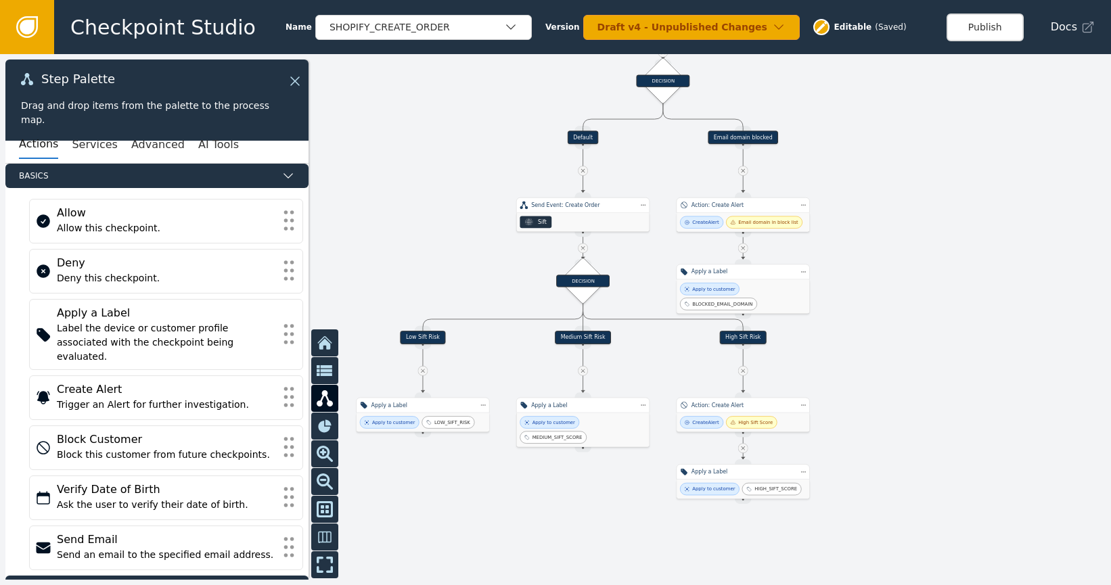
drag, startPoint x: 913, startPoint y: 381, endPoint x: 940, endPoint y: 327, distance: 60.2
click at [940, 327] on div at bounding box center [555, 319] width 1111 height 531
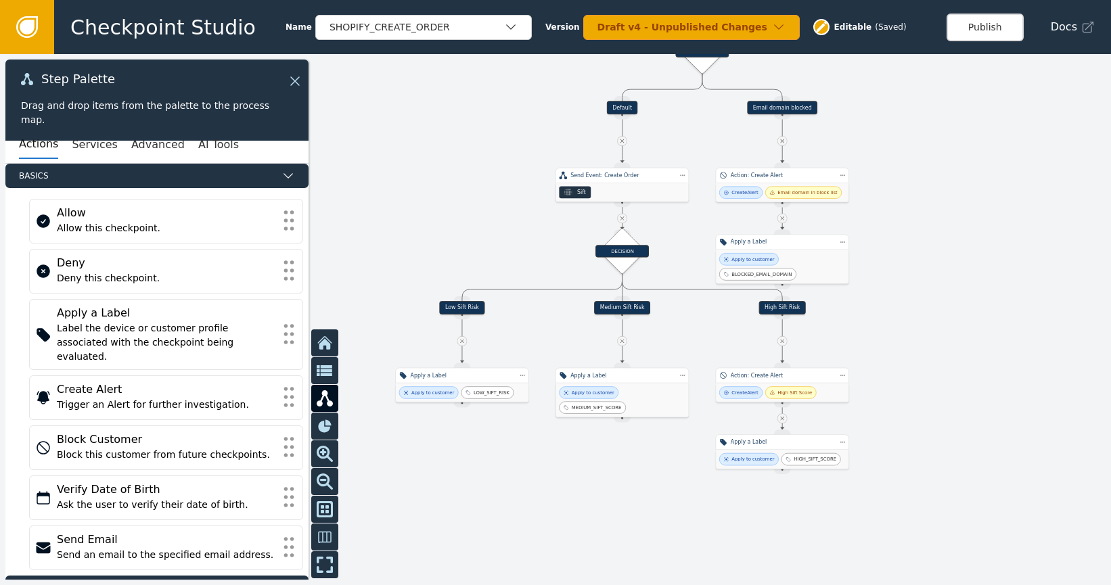
drag, startPoint x: 921, startPoint y: 378, endPoint x: 946, endPoint y: 359, distance: 31.8
click at [949, 358] on div at bounding box center [555, 319] width 1111 height 531
drag, startPoint x: 135, startPoint y: 24, endPoint x: 142, endPoint y: 26, distance: 7.1
